Goal: Task Accomplishment & Management: Complete application form

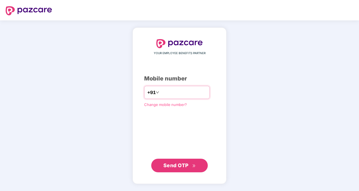
click at [160, 90] on input "**********" at bounding box center [183, 92] width 46 height 9
type input "**********"
click at [194, 167] on span "Send OTP" at bounding box center [179, 165] width 33 height 8
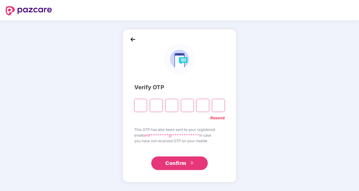
type input "*"
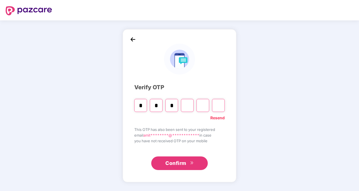
type input "*"
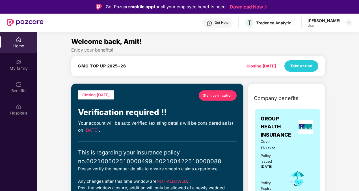
click at [168, 71] on div "GMC TOP UP 2025-26 Closing [DATE] Take action" at bounding box center [198, 65] width 240 height 11
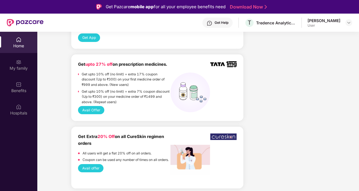
scroll to position [645, 0]
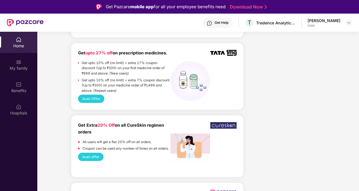
click at [94, 98] on button "Avail Offer" at bounding box center [91, 98] width 26 height 8
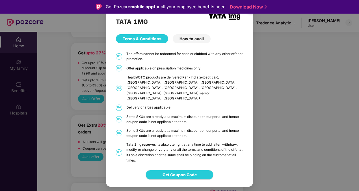
click at [253, 15] on img "Close" at bounding box center [251, 10] width 16 height 16
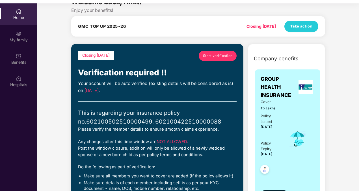
scroll to position [32, 0]
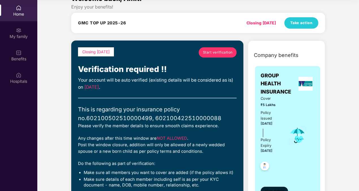
click at [280, 188] on span "View details" at bounding box center [274, 190] width 19 height 5
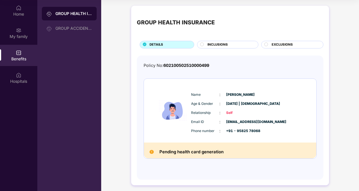
click at [190, 150] on h2 "Pending health card generation" at bounding box center [191, 151] width 64 height 7
click at [213, 44] on span "INCLUSIONS" at bounding box center [218, 44] width 20 height 5
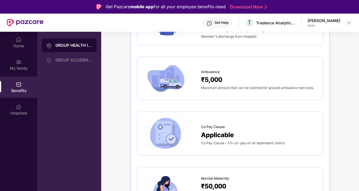
scroll to position [396, 0]
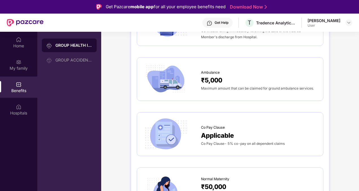
click at [337, 86] on div "GROUP HEALTH INSURANCE DETAILS INCLUSIONS EXCLUSIONS Sum Insured ₹5,00,000 Self…" at bounding box center [230, 192] width 258 height 1106
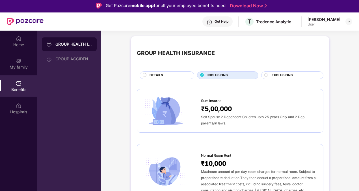
scroll to position [0, 0]
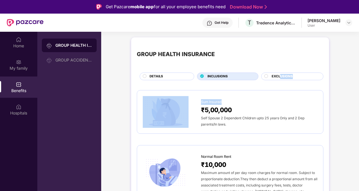
drag, startPoint x: 337, startPoint y: 86, endPoint x: 280, endPoint y: 76, distance: 58.2
click at [280, 76] on span "EXCLUSIONS" at bounding box center [282, 76] width 21 height 5
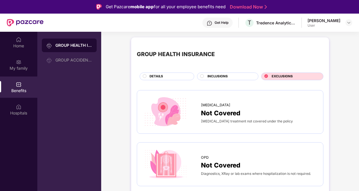
click at [162, 76] on span "DETAILS" at bounding box center [157, 76] width 14 height 5
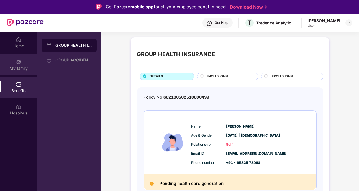
click at [24, 62] on div "My family" at bounding box center [18, 64] width 37 height 21
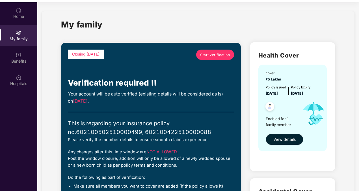
scroll to position [32, 0]
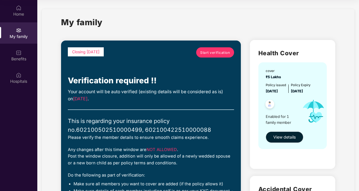
click at [343, 127] on div "My family Closing [DATE] Start verification Verification required !! Your accou…" at bounding box center [198, 187] width 313 height 356
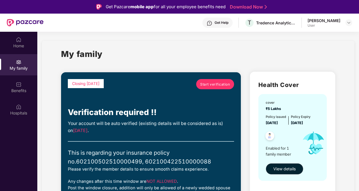
scroll to position [11, 0]
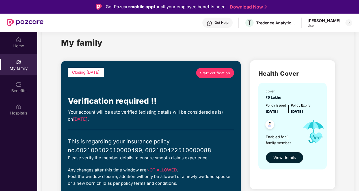
click at [213, 77] on link "Start verification" at bounding box center [215, 73] width 38 height 10
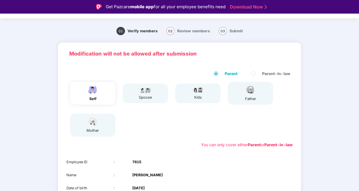
scroll to position [1, 0]
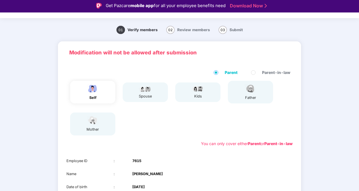
click at [171, 31] on span "02" at bounding box center [170, 30] width 8 height 8
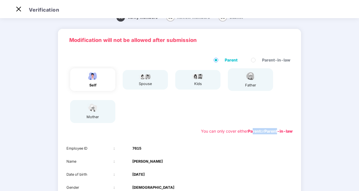
drag, startPoint x: 251, startPoint y: 130, endPoint x: 278, endPoint y: 131, distance: 27.2
click at [278, 131] on div "You can only cover either Parent or Parent-in-law" at bounding box center [247, 131] width 92 height 6
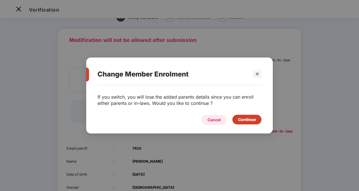
click at [218, 118] on div "Cancel" at bounding box center [214, 119] width 13 height 6
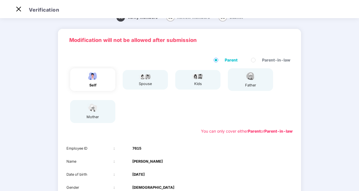
click at [255, 60] on label "Parent-in-law" at bounding box center [272, 60] width 42 height 6
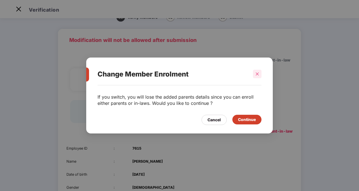
click at [257, 72] on icon "close" at bounding box center [257, 74] width 4 height 4
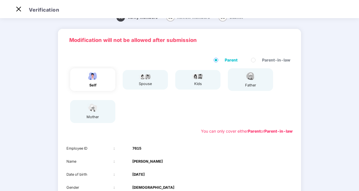
click at [257, 113] on div "self spouse kids father mother" at bounding box center [179, 95] width 231 height 59
click at [18, 10] on img at bounding box center [18, 9] width 9 height 9
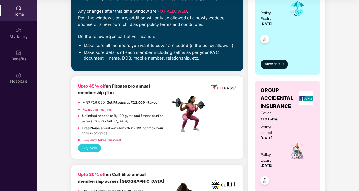
scroll to position [167, 0]
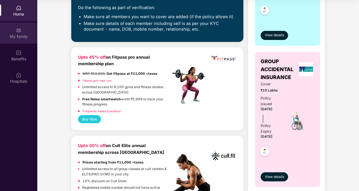
click at [15, 33] on div "My family" at bounding box center [18, 32] width 37 height 21
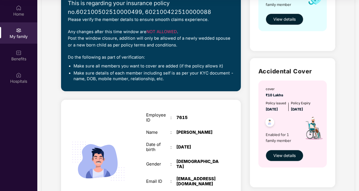
scroll to position [119, 0]
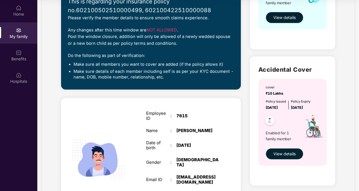
click at [292, 152] on span "View details" at bounding box center [284, 153] width 22 height 6
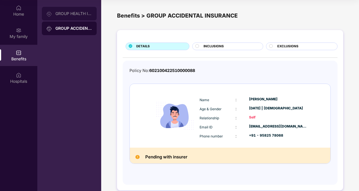
click at [65, 11] on div "GROUP HEALTH INSURANCE" at bounding box center [69, 14] width 55 height 14
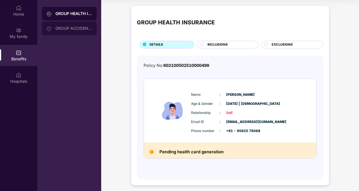
click at [68, 27] on div "GROUP ACCIDENTAL INSURANCE" at bounding box center [73, 28] width 37 height 5
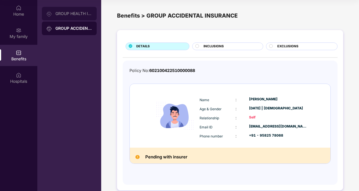
click at [68, 15] on div "GROUP HEALTH INSURANCE" at bounding box center [73, 13] width 37 height 5
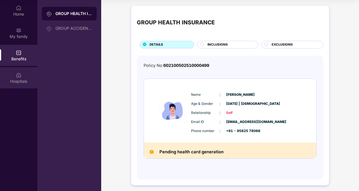
click at [16, 77] on div "Hospitals" at bounding box center [18, 77] width 37 height 21
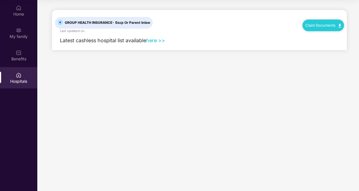
click at [151, 39] on link "here >>" at bounding box center [155, 40] width 19 height 6
click at [25, 37] on div "My family" at bounding box center [18, 37] width 37 height 6
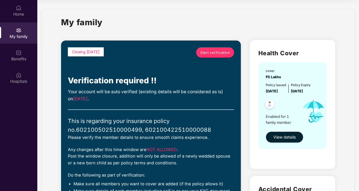
click at [187, 128] on div "This is regarding your insurance policy no. 602100502510000499, 602100422510000…" at bounding box center [151, 125] width 166 height 18
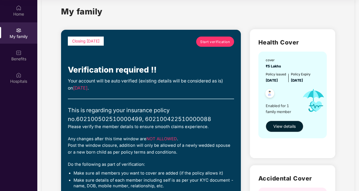
scroll to position [8, 0]
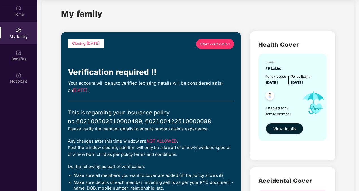
click at [222, 45] on span "Start verification" at bounding box center [215, 43] width 30 height 5
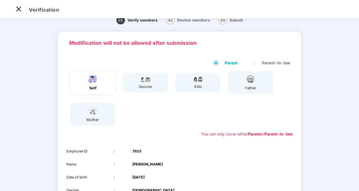
scroll to position [14, 0]
click at [194, 85] on div "kids" at bounding box center [198, 87] width 14 height 6
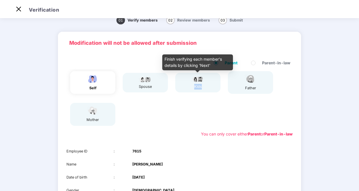
click at [194, 85] on div "kids" at bounding box center [198, 87] width 14 height 6
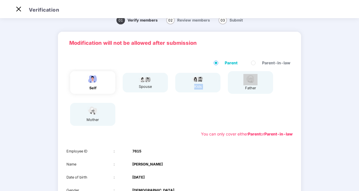
drag, startPoint x: 194, startPoint y: 85, endPoint x: 194, endPoint y: 79, distance: 6.2
click at [194, 79] on img at bounding box center [198, 78] width 14 height 7
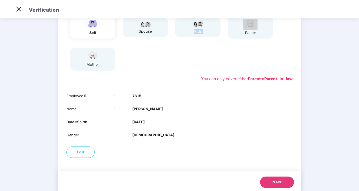
scroll to position [79, 0]
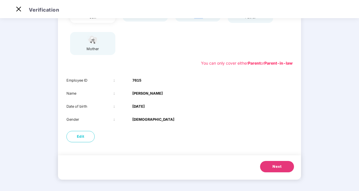
click at [280, 170] on button "Next" at bounding box center [277, 166] width 34 height 11
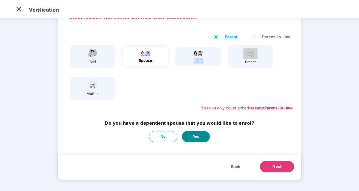
click at [206, 133] on button "Yes" at bounding box center [196, 136] width 28 height 11
select select "******"
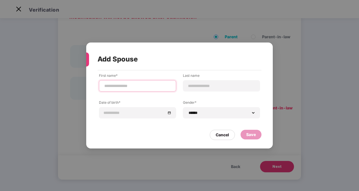
click at [135, 89] on input at bounding box center [138, 86] width 68 height 6
type input "*****"
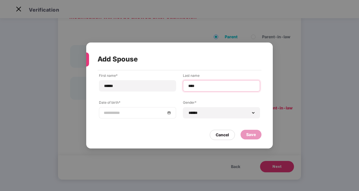
type input "****"
click at [169, 112] on div at bounding box center [138, 112] width 68 height 6
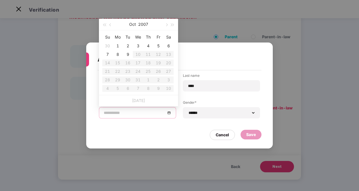
type input "**********"
click at [142, 25] on button "2007" at bounding box center [143, 24] width 10 height 11
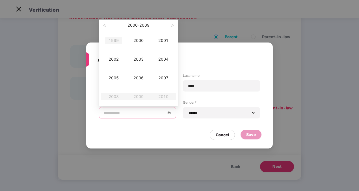
type input "**********"
click at [105, 27] on button "button" at bounding box center [104, 25] width 6 height 11
type input "**********"
click at [111, 37] on div "1989" at bounding box center [113, 40] width 17 height 7
type input "**********"
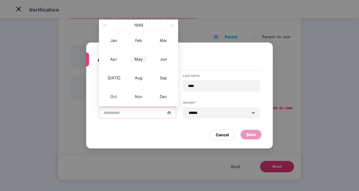
click at [136, 58] on div "May" at bounding box center [138, 59] width 17 height 7
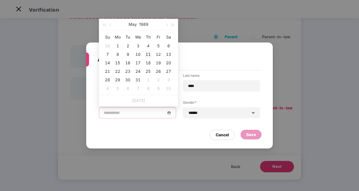
type input "**********"
click at [148, 55] on div "11" at bounding box center [148, 54] width 7 height 7
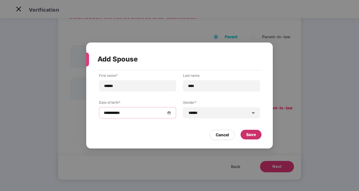
click at [249, 132] on div "Save" at bounding box center [251, 134] width 10 height 6
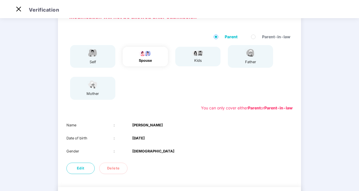
click at [328, 174] on div "01 Verify members 02 Review members 03 Submit Modification will not be allowed …" at bounding box center [179, 103] width 359 height 237
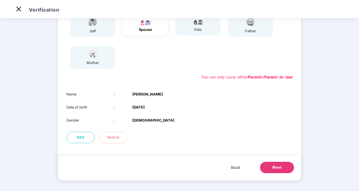
scroll to position [66, 0]
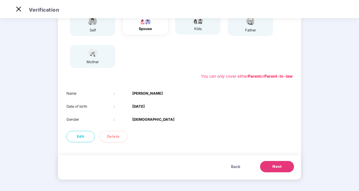
click at [273, 167] on span "Next" at bounding box center [277, 166] width 9 height 6
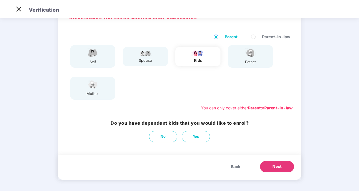
scroll to position [34, 0]
click at [190, 136] on button "Yes" at bounding box center [196, 136] width 28 height 11
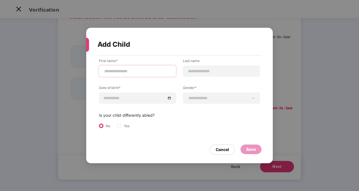
click at [122, 66] on div at bounding box center [137, 70] width 77 height 11
click at [119, 71] on input at bounding box center [138, 71] width 68 height 6
type input "*******"
click at [211, 71] on input at bounding box center [222, 71] width 68 height 6
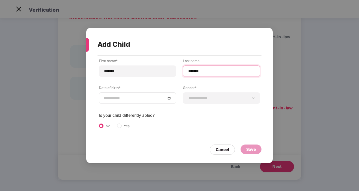
type input "*******"
click at [170, 98] on div at bounding box center [138, 98] width 68 height 6
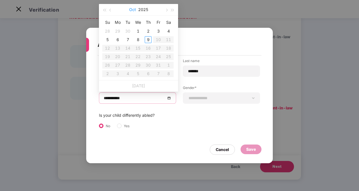
type input "**********"
click at [111, 9] on span "button" at bounding box center [110, 10] width 3 height 3
click at [105, 10] on span "button" at bounding box center [104, 10] width 3 height 3
type input "**********"
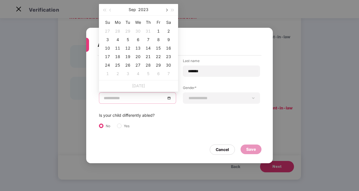
click at [166, 10] on span "button" at bounding box center [166, 10] width 3 height 3
type input "**********"
click at [151, 63] on div "28" at bounding box center [148, 65] width 7 height 7
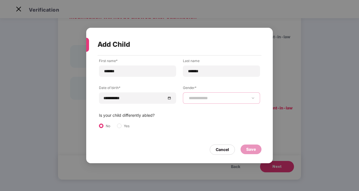
click at [210, 96] on select "**********" at bounding box center [222, 98] width 68 height 5
select select "****"
click at [188, 96] on select "**********" at bounding box center [222, 98] width 68 height 5
click at [252, 148] on div "Save" at bounding box center [251, 149] width 10 height 6
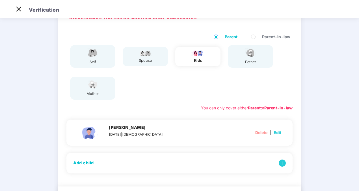
click at [157, 59] on div "spouse" at bounding box center [145, 57] width 45 height 20
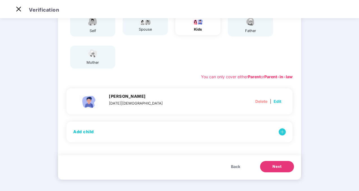
click at [235, 166] on span "Back" at bounding box center [235, 166] width 9 height 6
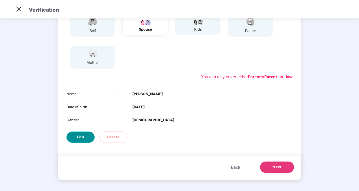
click at [87, 137] on button "Edit" at bounding box center [80, 136] width 28 height 11
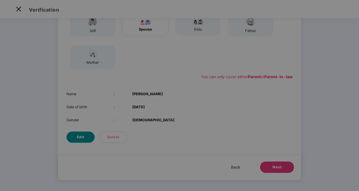
scroll to position [0, 0]
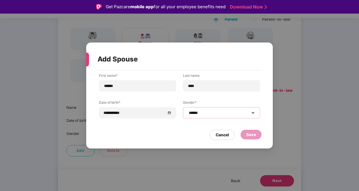
click at [204, 115] on select "**********" at bounding box center [222, 112] width 68 height 5
click at [188, 110] on select "**********" at bounding box center [222, 112] width 68 height 5
click at [200, 114] on select "**********" at bounding box center [222, 112] width 68 height 5
select select "******"
click at [188, 110] on select "**********" at bounding box center [222, 112] width 68 height 5
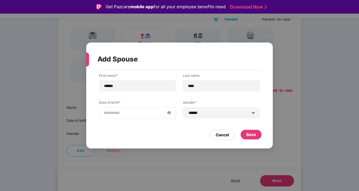
click at [170, 112] on div at bounding box center [138, 112] width 68 height 6
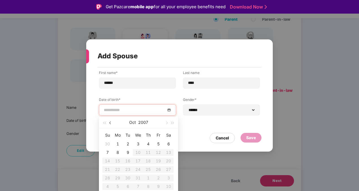
click at [109, 122] on button "button" at bounding box center [110, 121] width 6 height 11
click at [105, 122] on span "button" at bounding box center [104, 122] width 3 height 3
click at [110, 122] on span "button" at bounding box center [110, 122] width 3 height 3
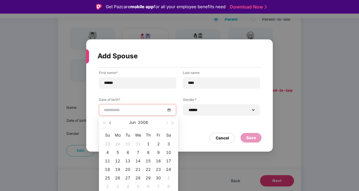
click at [110, 122] on span "button" at bounding box center [110, 122] width 3 height 3
click at [140, 122] on button "2006" at bounding box center [143, 121] width 10 height 11
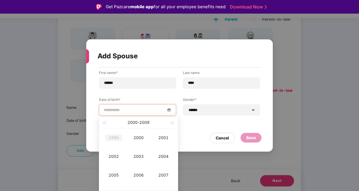
type input "**********"
click at [105, 120] on button "button" at bounding box center [104, 121] width 6 height 11
type input "**********"
click at [109, 136] on div "1989" at bounding box center [113, 137] width 17 height 7
type input "**********"
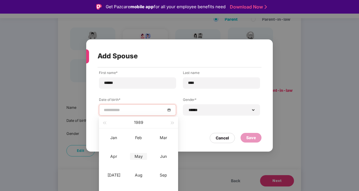
click at [138, 156] on div "May" at bounding box center [138, 156] width 17 height 7
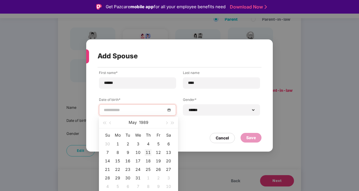
type input "**********"
click at [148, 150] on div "11" at bounding box center [148, 152] width 7 height 7
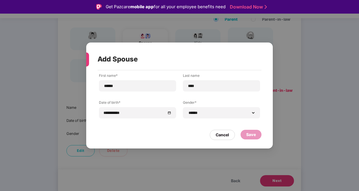
click at [166, 124] on div "**********" at bounding box center [179, 100] width 161 height 54
click at [223, 136] on div "Cancel" at bounding box center [222, 134] width 13 height 6
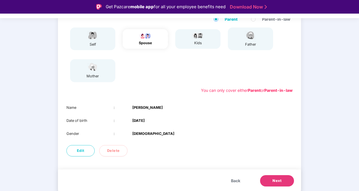
click at [285, 177] on button "Next" at bounding box center [277, 180] width 34 height 11
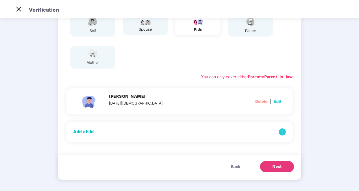
click at [234, 166] on span "Back" at bounding box center [235, 166] width 9 height 6
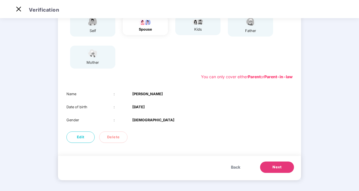
click at [235, 169] on span "Back" at bounding box center [235, 167] width 9 height 6
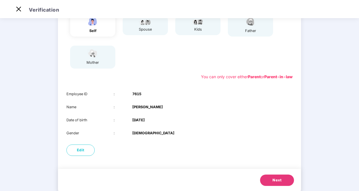
click at [270, 177] on button "Next" at bounding box center [277, 179] width 34 height 11
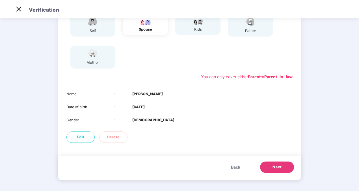
click at [284, 167] on button "Next" at bounding box center [277, 166] width 34 height 11
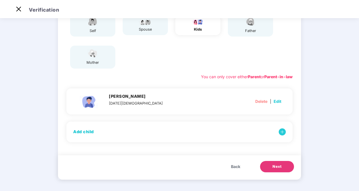
scroll to position [0, 0]
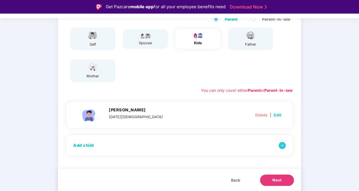
click at [359, 78] on div "Verification 01 Verify members 02 Review members 03 Submit Modification will no…" at bounding box center [179, 109] width 359 height 191
click at [278, 179] on span "Next" at bounding box center [277, 180] width 9 height 6
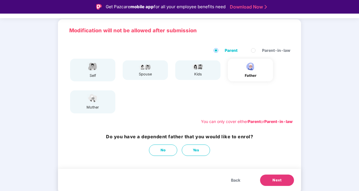
scroll to position [34, 0]
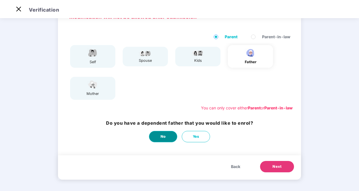
click at [169, 137] on button "No" at bounding box center [163, 136] width 28 height 11
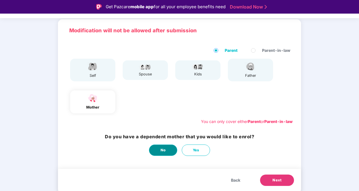
click at [169, 147] on button "No" at bounding box center [163, 149] width 28 height 11
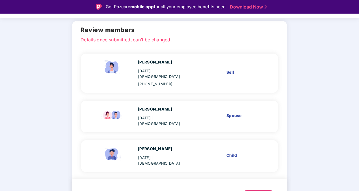
scroll to position [42, 0]
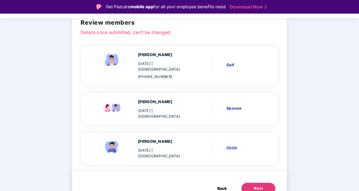
click at [260, 185] on div "Next" at bounding box center [258, 188] width 9 height 6
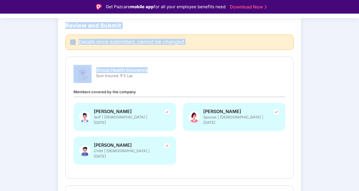
drag, startPoint x: 358, startPoint y: 55, endPoint x: 359, endPoint y: 72, distance: 17.8
click at [359, 72] on html "Get Pazcare mobile app for all your employee benefits need Download Now Verific…" at bounding box center [179, 95] width 359 height 191
drag, startPoint x: 359, startPoint y: 72, endPoint x: 316, endPoint y: 79, distance: 43.8
click at [316, 79] on div "Verify members Review members 03 Submit Review and Submit Details once submitte…" at bounding box center [179, 155] width 359 height 327
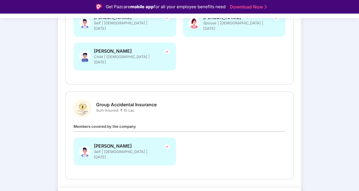
scroll to position [139, 0]
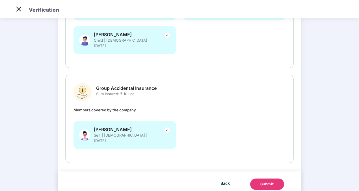
click at [105, 89] on div "Group Accidental Insurance Sum Insured: ₹ 10 Lac Members covered by the company…" at bounding box center [180, 119] width 212 height 72
click at [107, 107] on span "Members covered by the company" at bounding box center [105, 109] width 62 height 5
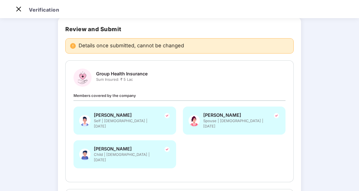
scroll to position [0, 0]
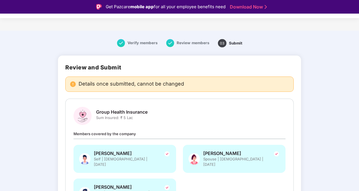
drag, startPoint x: 358, startPoint y: 69, endPoint x: 359, endPoint y: 112, distance: 43.0
click at [359, 112] on html "Get Pazcare mobile app for all your employee benefits need Download Now Verific…" at bounding box center [179, 95] width 359 height 191
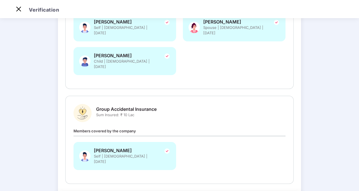
scroll to position [116, 0]
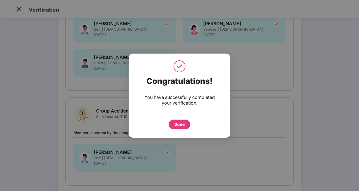
click at [176, 123] on div "Done" at bounding box center [179, 124] width 10 height 6
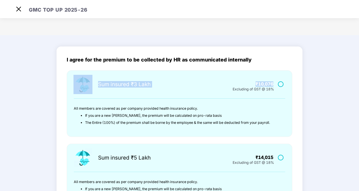
drag, startPoint x: 357, startPoint y: 62, endPoint x: 358, endPoint y: 74, distance: 11.9
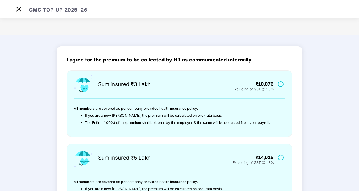
drag, startPoint x: 358, startPoint y: 74, endPoint x: 330, endPoint y: 89, distance: 32.1
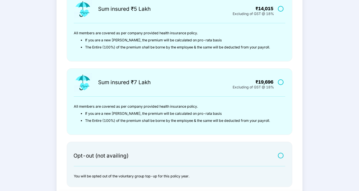
scroll to position [182, 0]
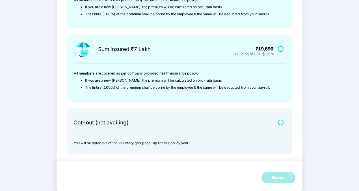
click at [279, 120] on label at bounding box center [281, 122] width 7 height 5
click at [272, 175] on div "Submit" at bounding box center [279, 177] width 14 height 6
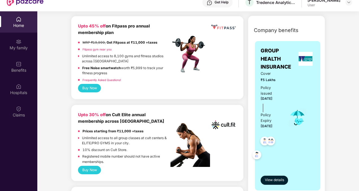
scroll to position [184, 0]
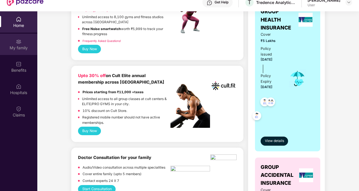
click at [16, 43] on img at bounding box center [19, 42] width 6 height 6
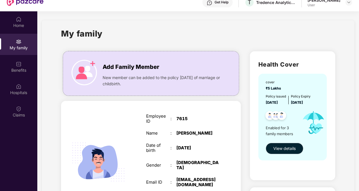
click at [174, 41] on div "My family" at bounding box center [198, 37] width 274 height 20
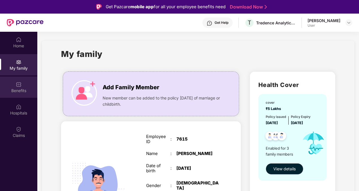
click at [24, 87] on div "Benefits" at bounding box center [18, 86] width 37 height 21
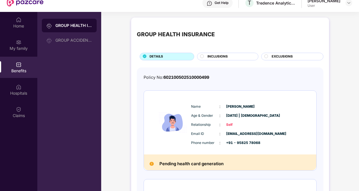
scroll to position [32, 0]
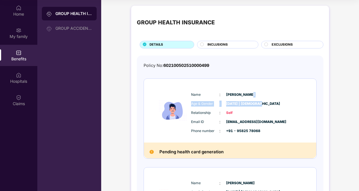
drag, startPoint x: 358, startPoint y: 81, endPoint x: 361, endPoint y: 102, distance: 21.9
click at [359, 102] on html "Get Pazcare mobile app for all your employee benefits need Download Now Get Hel…" at bounding box center [179, 63] width 359 height 191
drag, startPoint x: 361, startPoint y: 102, endPoint x: 349, endPoint y: 113, distance: 16.0
click at [349, 113] on div "GROUP HEALTH INSURANCE DETAILS INCLUSIONS EXCLUSIONS Policy No: 602100502510000…" at bounding box center [230, 186] width 258 height 367
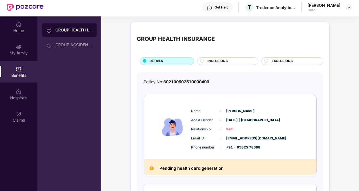
scroll to position [0, 0]
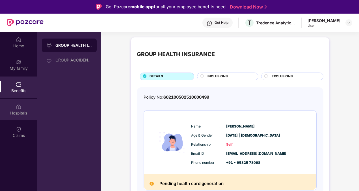
click at [19, 110] on div "Hospitals" at bounding box center [18, 113] width 37 height 6
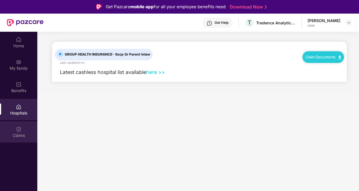
click at [17, 137] on div "Claims" at bounding box center [18, 135] width 37 height 6
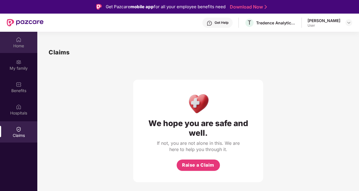
click at [20, 50] on div "Home" at bounding box center [18, 42] width 37 height 21
